Goal: Navigation & Orientation: Find specific page/section

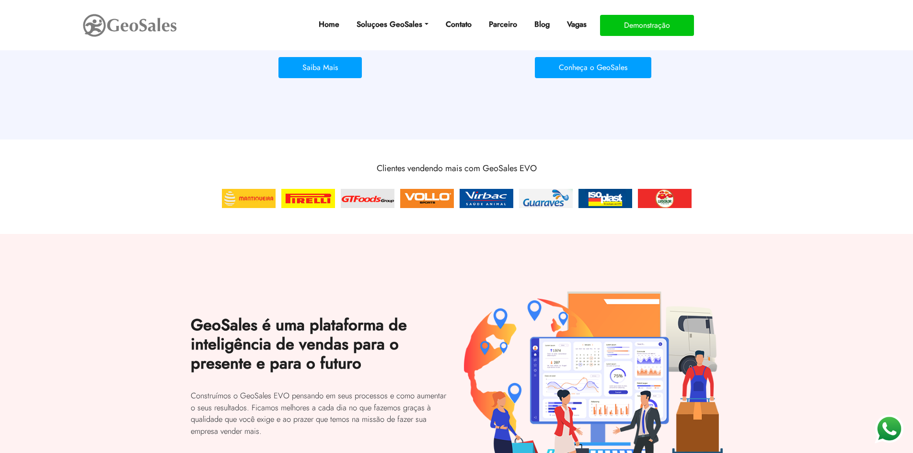
scroll to position [815, 0]
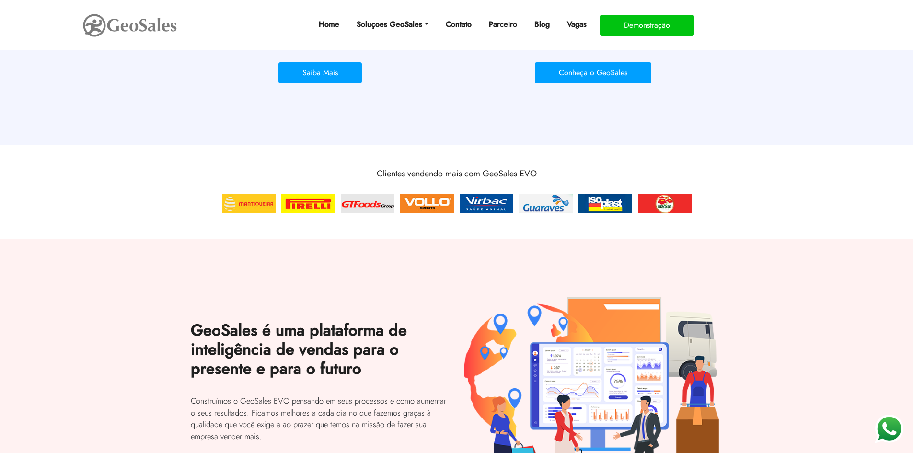
click at [540, 207] on img at bounding box center [546, 203] width 58 height 23
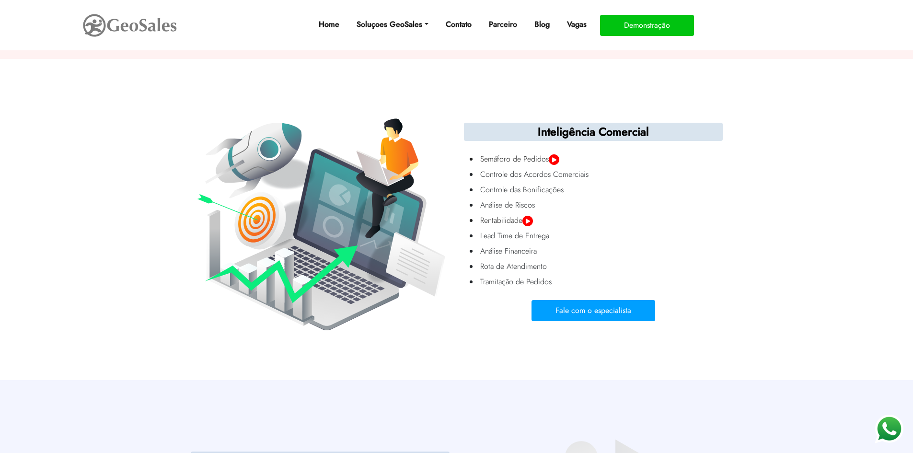
scroll to position [1298, 0]
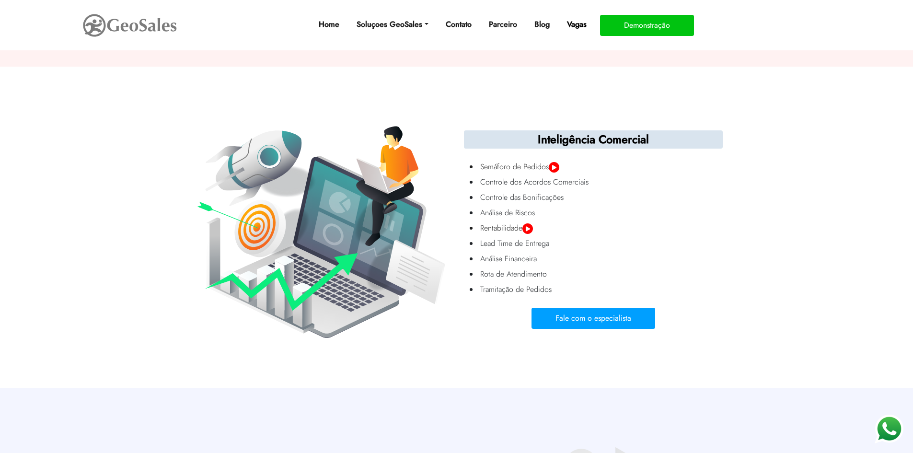
click at [580, 22] on link "Vagas" at bounding box center [576, 24] width 27 height 19
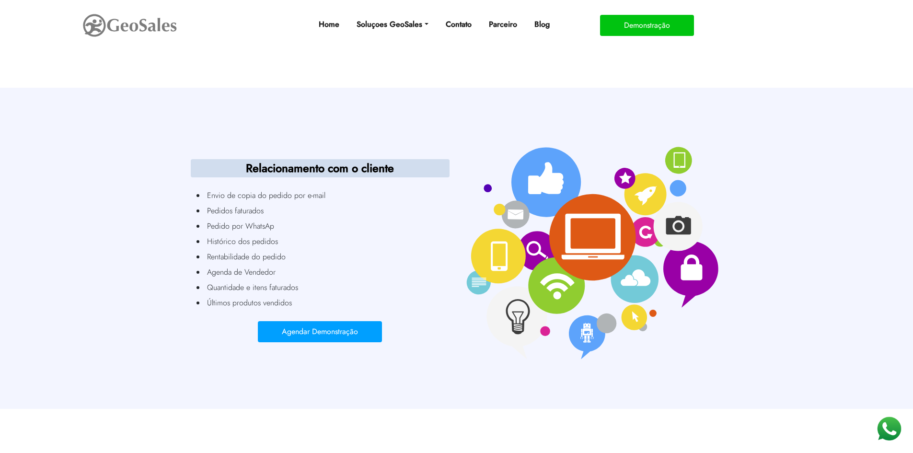
scroll to position [2304, 0]
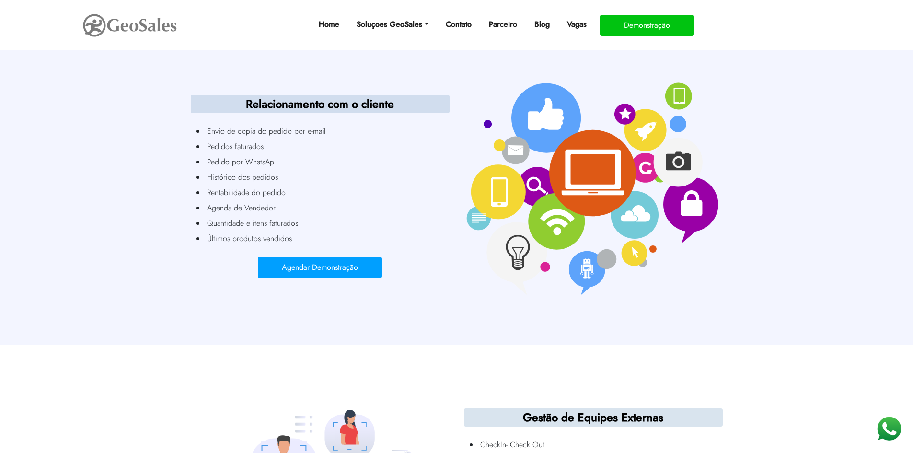
click at [128, 25] on img at bounding box center [130, 25] width 96 height 27
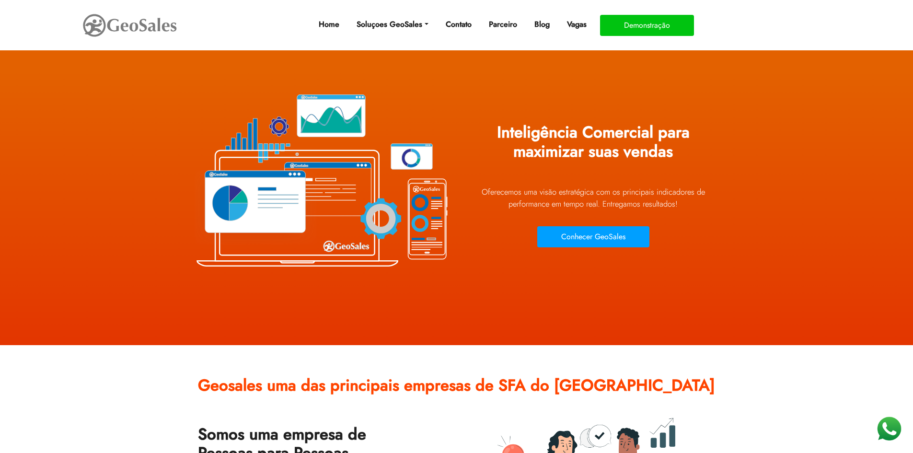
click at [791, 215] on section "Inteligência Comercial para maximizar suas vendas Oferecemos uma visão estraté…" at bounding box center [456, 172] width 913 height 345
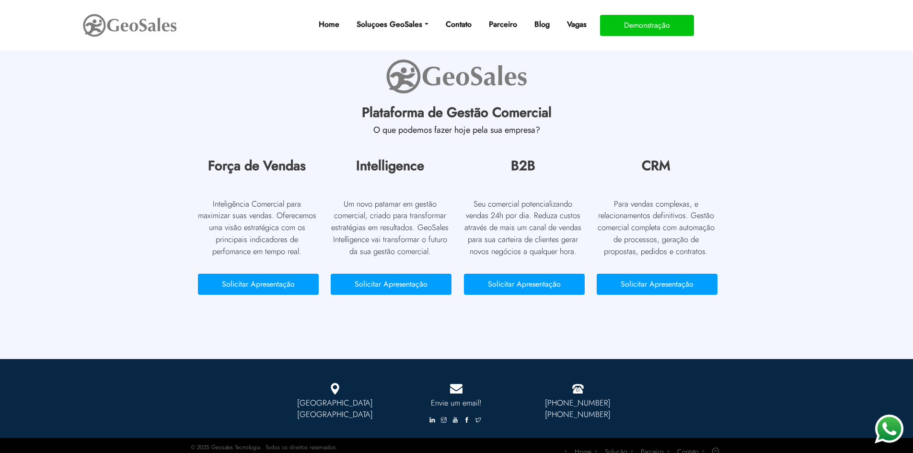
scroll to position [4413, 0]
